Goal: Information Seeking & Learning: Find specific fact

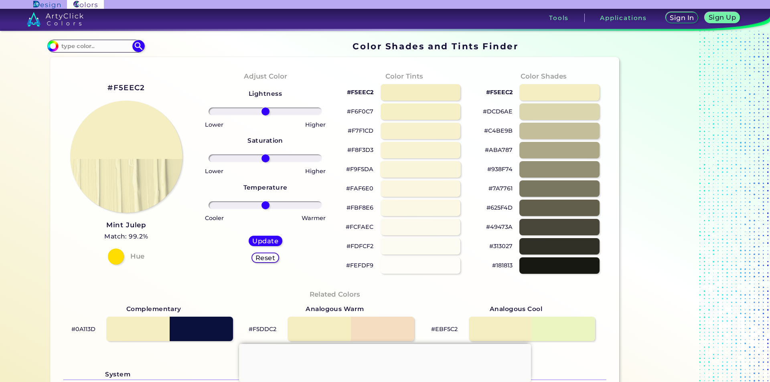
click at [412, 173] on div at bounding box center [420, 169] width 81 height 16
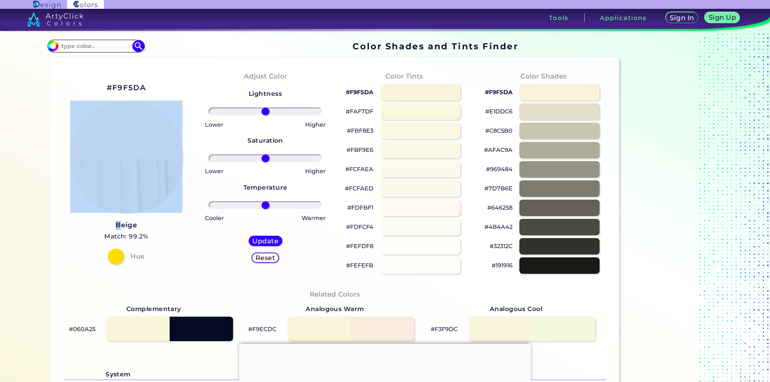
drag, startPoint x: 82, startPoint y: 217, endPoint x: 119, endPoint y: 217, distance: 37.3
click at [119, 217] on div "#F9F5DA Beige Match: 99.2% Hue" at bounding box center [126, 173] width 139 height 218
click at [158, 223] on div "#F9F5DA Beige Match: 99.2% Hue" at bounding box center [126, 173] width 139 height 218
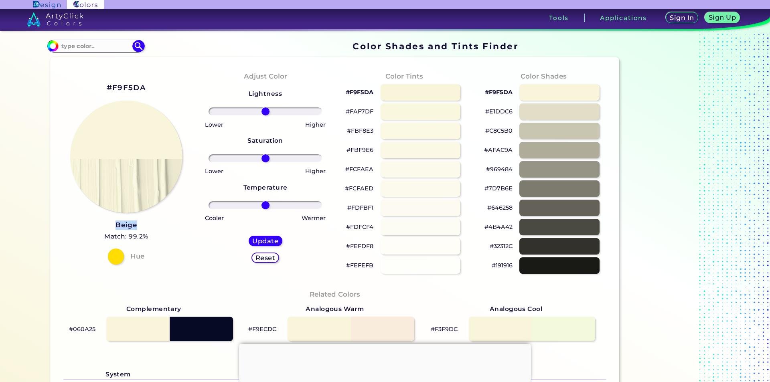
drag, startPoint x: 100, startPoint y: 223, endPoint x: 140, endPoint y: 222, distance: 40.5
click at [140, 222] on div "#F9F5DA Beige Match: 99.2% Hue" at bounding box center [126, 173] width 139 height 218
copy h3 "Beige"
click at [416, 191] on div at bounding box center [420, 188] width 81 height 16
type input "#fcfaed"
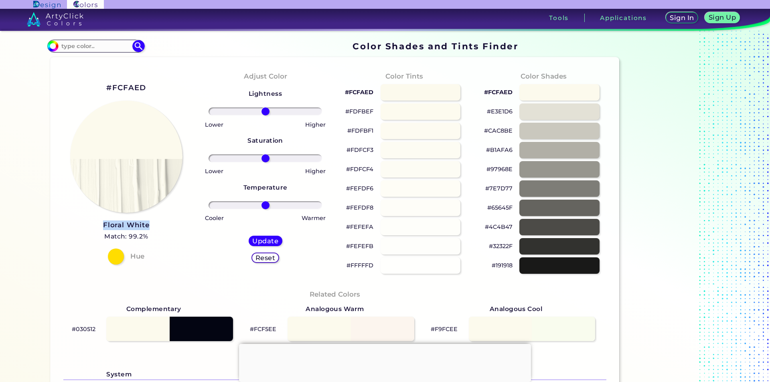
drag, startPoint x: 94, startPoint y: 224, endPoint x: 159, endPoint y: 226, distance: 65.0
click at [160, 226] on div "#FCFAED Floral White Match: 99.2% Hue" at bounding box center [126, 173] width 139 height 218
copy h3 "Floral White"
